Goal: Information Seeking & Learning: Learn about a topic

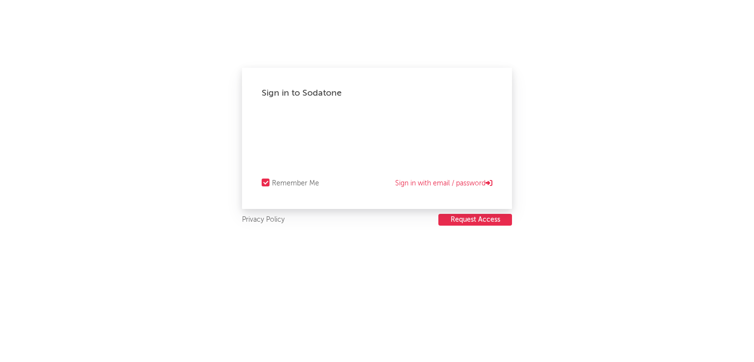
select select "recorded_music"
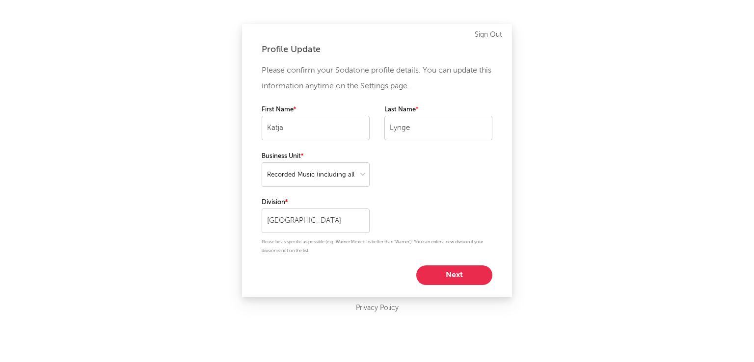
click at [469, 276] on button "Next" at bounding box center [454, 276] width 76 height 20
select select "marketing"
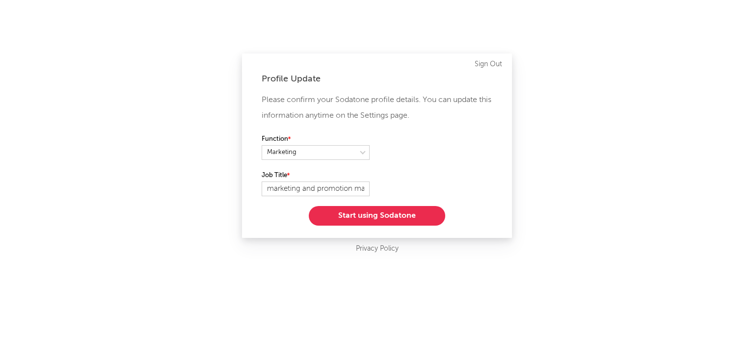
click at [363, 218] on button "Start using Sodatone" at bounding box center [377, 216] width 136 height 20
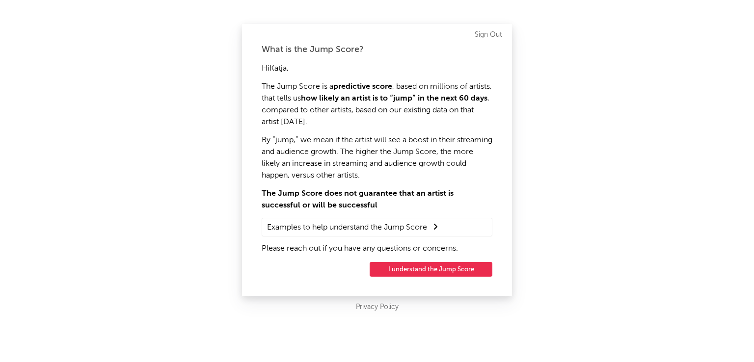
click at [420, 268] on button "I understand the Jump Score" at bounding box center [431, 269] width 123 height 15
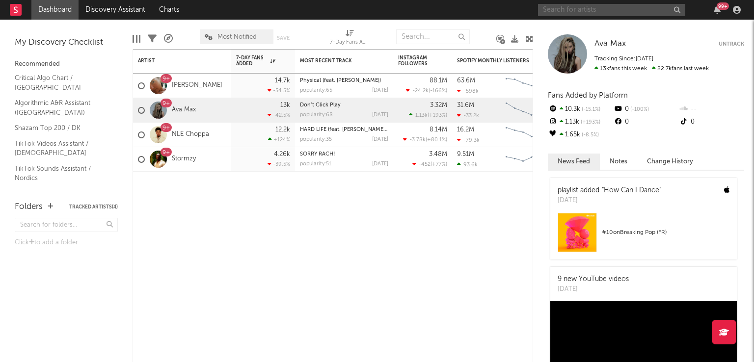
click at [578, 9] on input "text" at bounding box center [611, 10] width 147 height 12
click at [398, 287] on div "Artist Notifications 7-Day Fans Added WoW % Change Most Recent Track Popularity…" at bounding box center [333, 205] width 401 height 313
click at [562, 10] on input "text" at bounding box center [611, 10] width 147 height 12
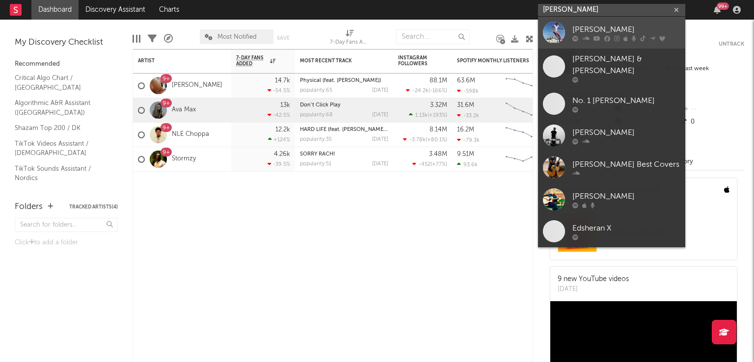
type input "[PERSON_NAME]"
click at [590, 30] on div "[PERSON_NAME]" at bounding box center [626, 30] width 108 height 12
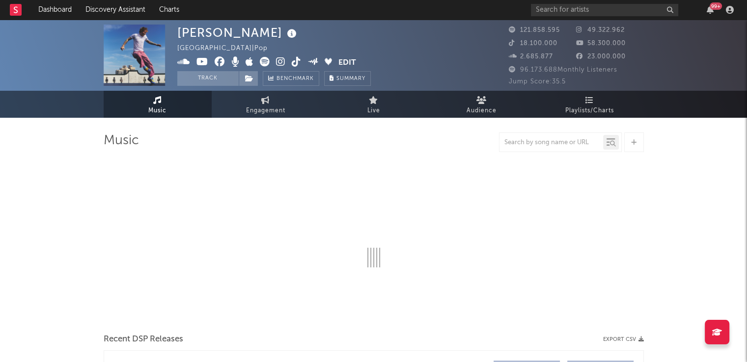
select select "6m"
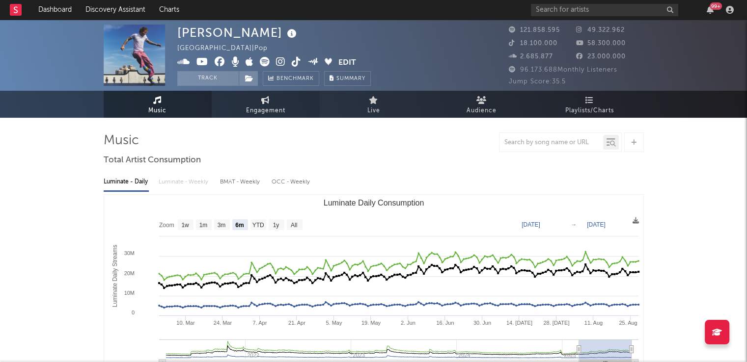
click at [265, 108] on span "Engagement" at bounding box center [265, 111] width 39 height 12
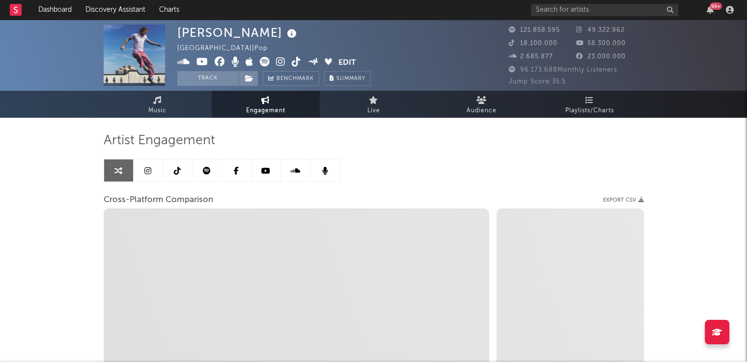
select select "1w"
select select "1m"
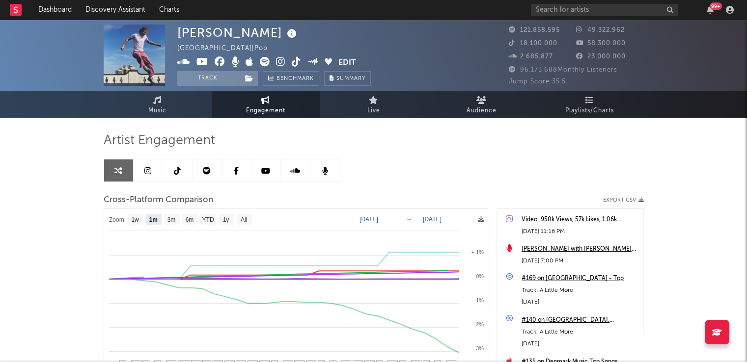
click at [371, 220] on text "[DATE]" at bounding box center [368, 219] width 19 height 7
click at [397, 218] on input "[DATE]" at bounding box center [374, 220] width 46 height 10
type input "[DATE]"
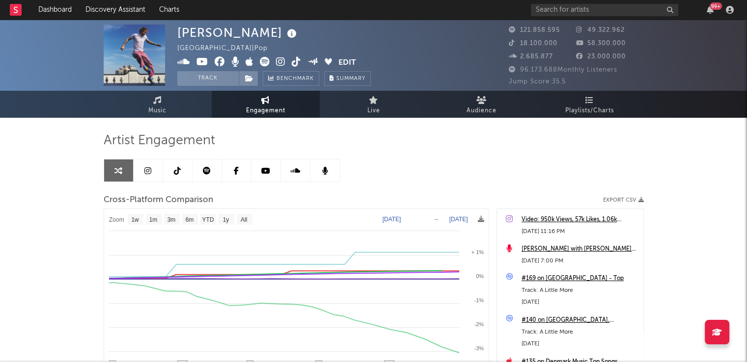
select select "1w"
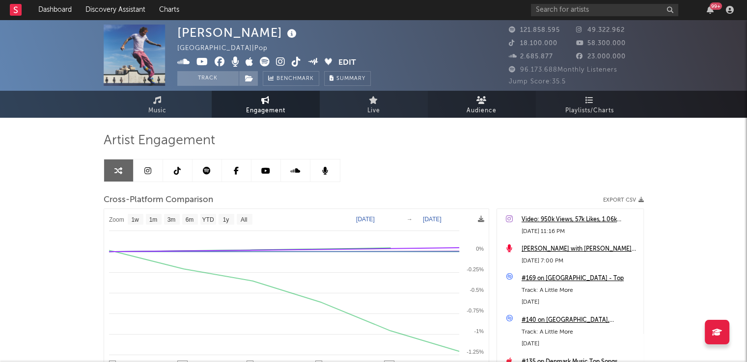
click at [482, 105] on span "Audience" at bounding box center [481, 111] width 30 height 12
